Goal: Download file/media

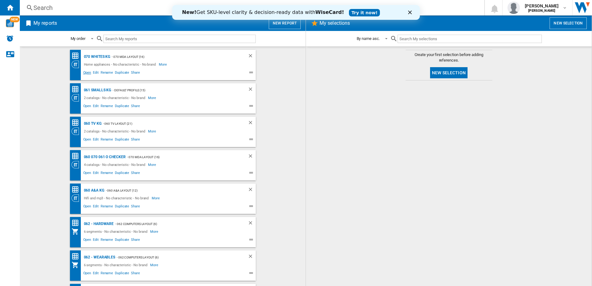
click at [86, 74] on span "Open" at bounding box center [87, 73] width 10 height 7
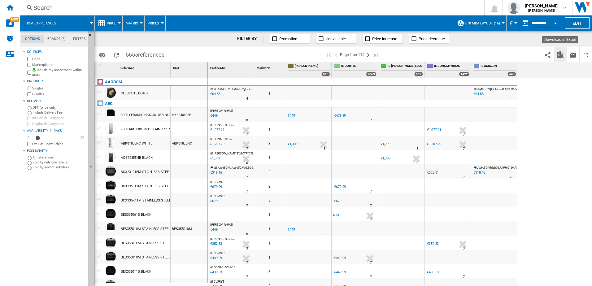
click at [559, 54] on img "Download in Excel" at bounding box center [560, 54] width 7 height 7
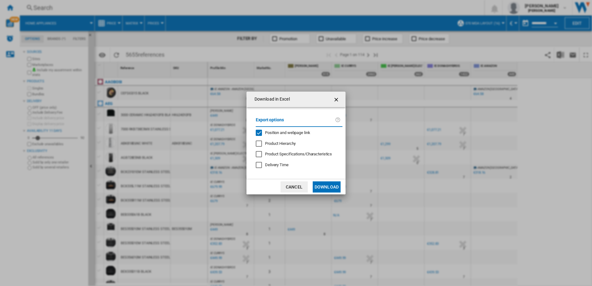
click at [329, 190] on button "Download" at bounding box center [327, 187] width 28 height 11
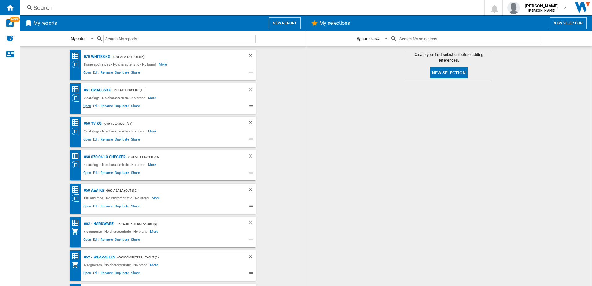
click at [84, 106] on span "Open" at bounding box center [87, 106] width 10 height 7
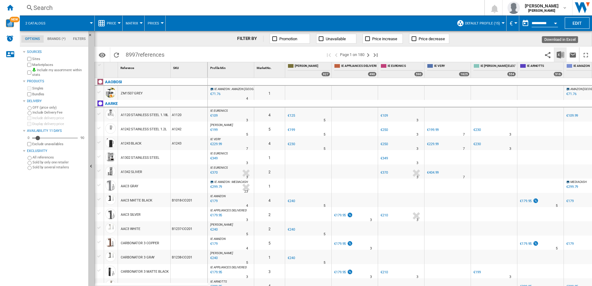
click at [561, 53] on img "Download in Excel" at bounding box center [560, 54] width 7 height 7
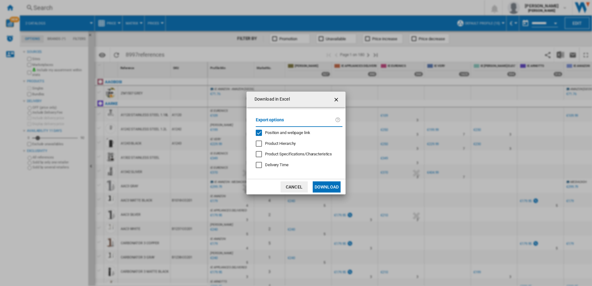
click at [327, 186] on button "Download" at bounding box center [327, 187] width 28 height 11
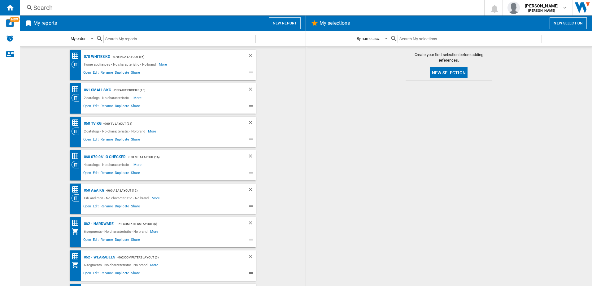
click at [89, 140] on span "Open" at bounding box center [87, 140] width 10 height 7
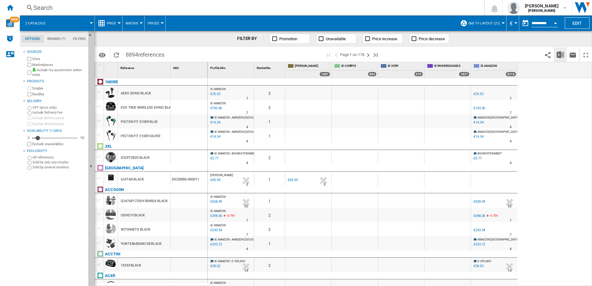
click at [564, 56] on button "Download in Excel" at bounding box center [560, 54] width 12 height 15
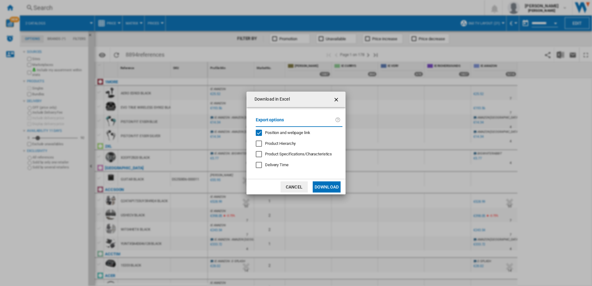
click at [332, 185] on button "Download" at bounding box center [327, 187] width 28 height 11
